Goal: Navigation & Orientation: Find specific page/section

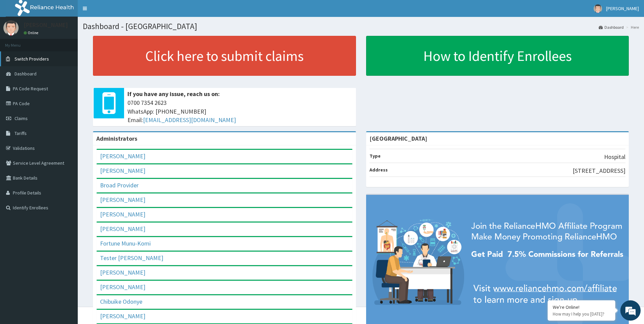
click at [30, 58] on span "Switch Providers" at bounding box center [32, 59] width 34 height 6
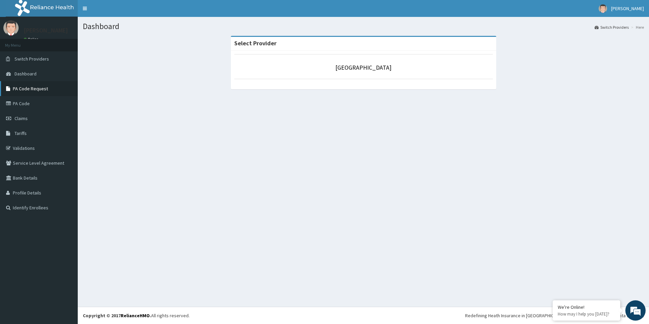
click at [29, 88] on link "PA Code Request" at bounding box center [39, 88] width 78 height 15
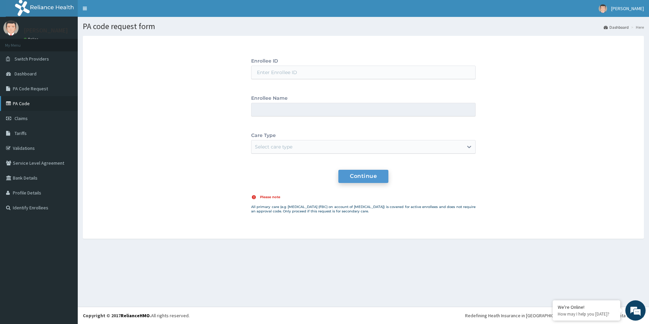
click at [27, 104] on link "PA Code" at bounding box center [39, 103] width 78 height 15
click at [22, 101] on link "PA Code" at bounding box center [39, 103] width 78 height 15
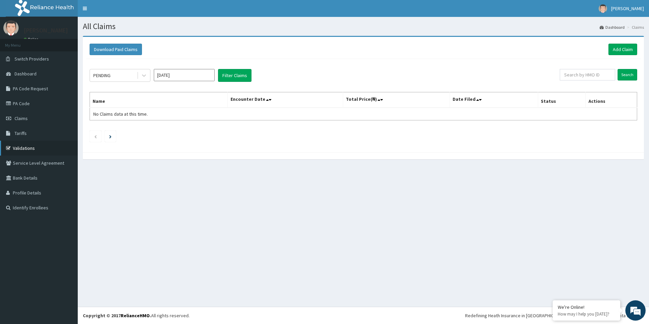
click at [21, 146] on link "Validations" at bounding box center [39, 148] width 78 height 15
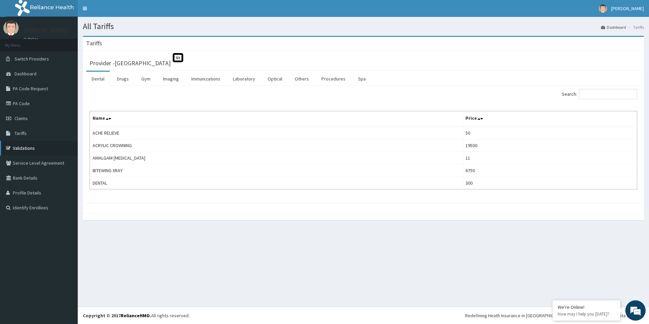
click at [21, 146] on link "Validations" at bounding box center [39, 148] width 78 height 15
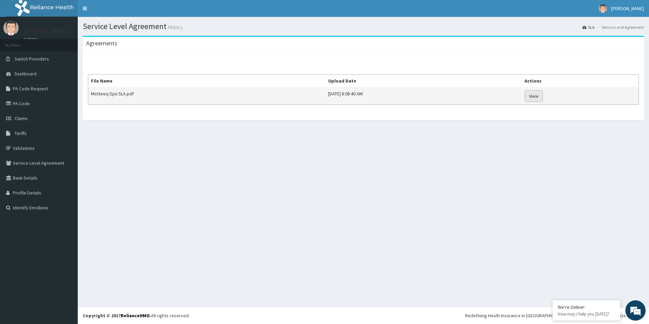
click at [543, 94] on link "View" at bounding box center [534, 95] width 18 height 11
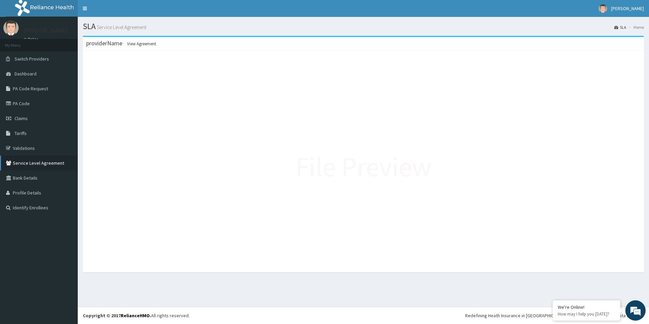
click at [30, 163] on link "Service Level Agreement" at bounding box center [39, 162] width 78 height 15
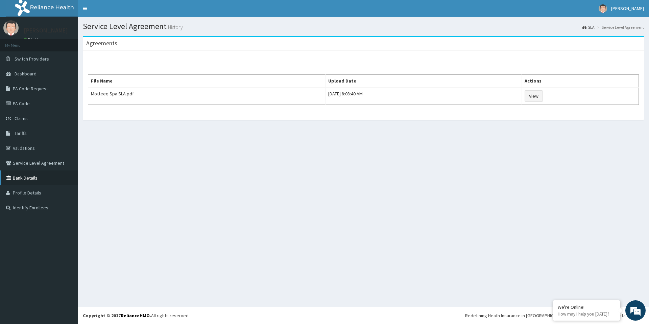
click at [28, 177] on link "Bank Details" at bounding box center [39, 177] width 78 height 15
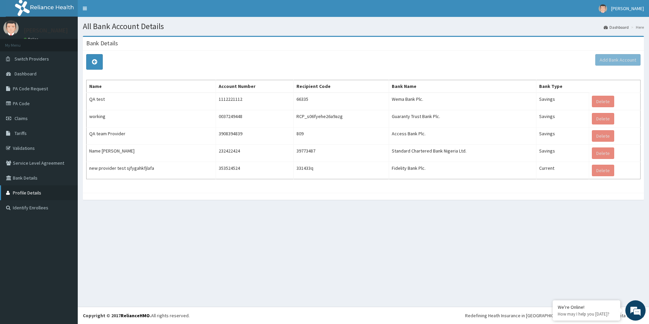
click at [24, 193] on link "Profile Details" at bounding box center [39, 192] width 78 height 15
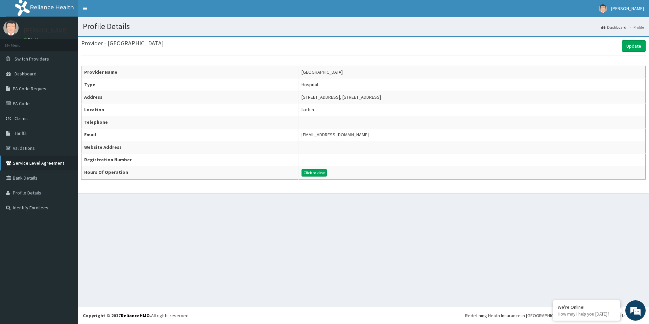
click at [39, 166] on link "Service Level Agreement" at bounding box center [39, 162] width 78 height 15
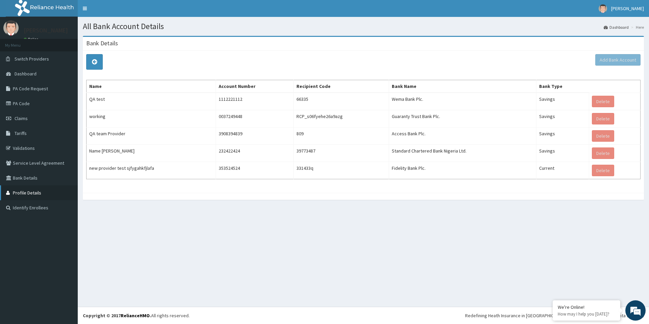
click at [30, 195] on link "Profile Details" at bounding box center [39, 192] width 78 height 15
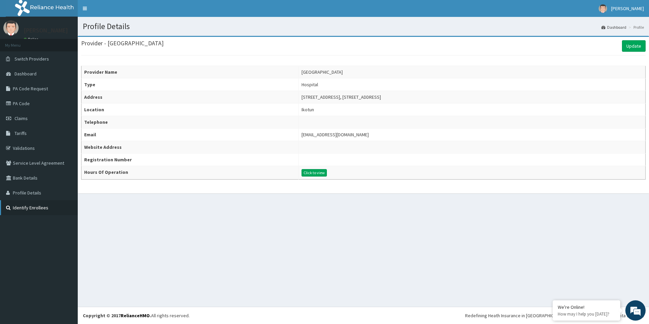
click at [24, 207] on link "Identify Enrollees" at bounding box center [39, 207] width 78 height 15
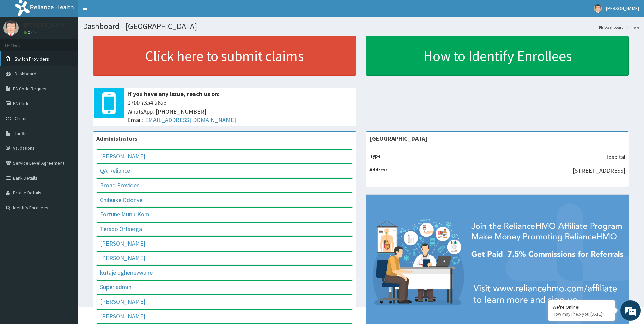
click at [38, 58] on span "Switch Providers" at bounding box center [32, 59] width 34 height 6
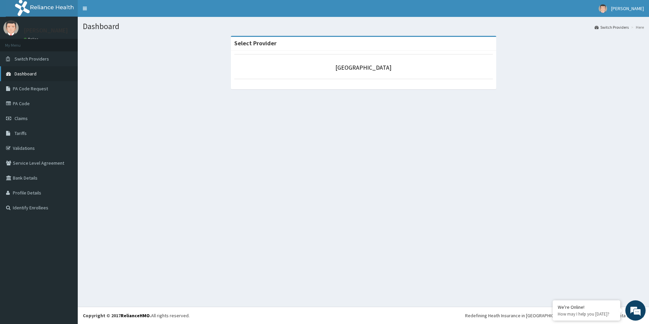
click at [26, 73] on span "Dashboard" at bounding box center [26, 74] width 22 height 6
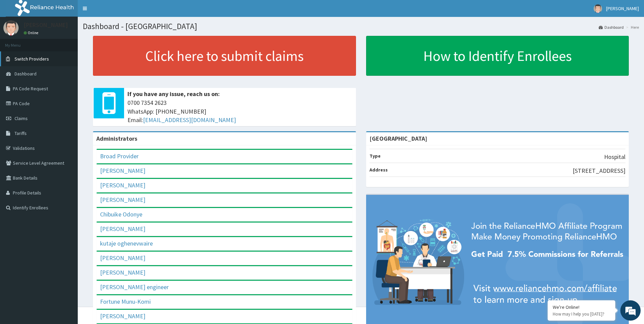
click at [34, 58] on span "Switch Providers" at bounding box center [32, 59] width 34 height 6
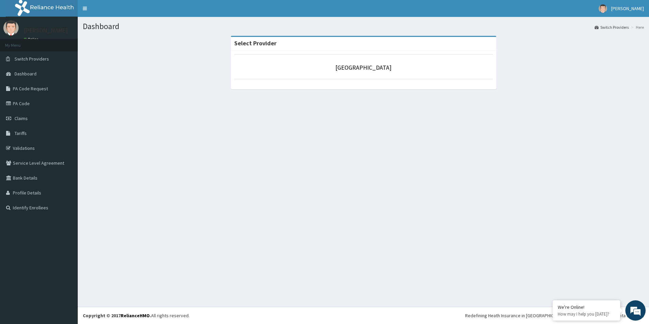
click at [9, 264] on aside "[PERSON_NAME] Online My Menu Switch Providers Dashboard PA Code Request PA Code…" at bounding box center [39, 162] width 78 height 324
